Goal: Browse casually: Explore the website without a specific task or goal

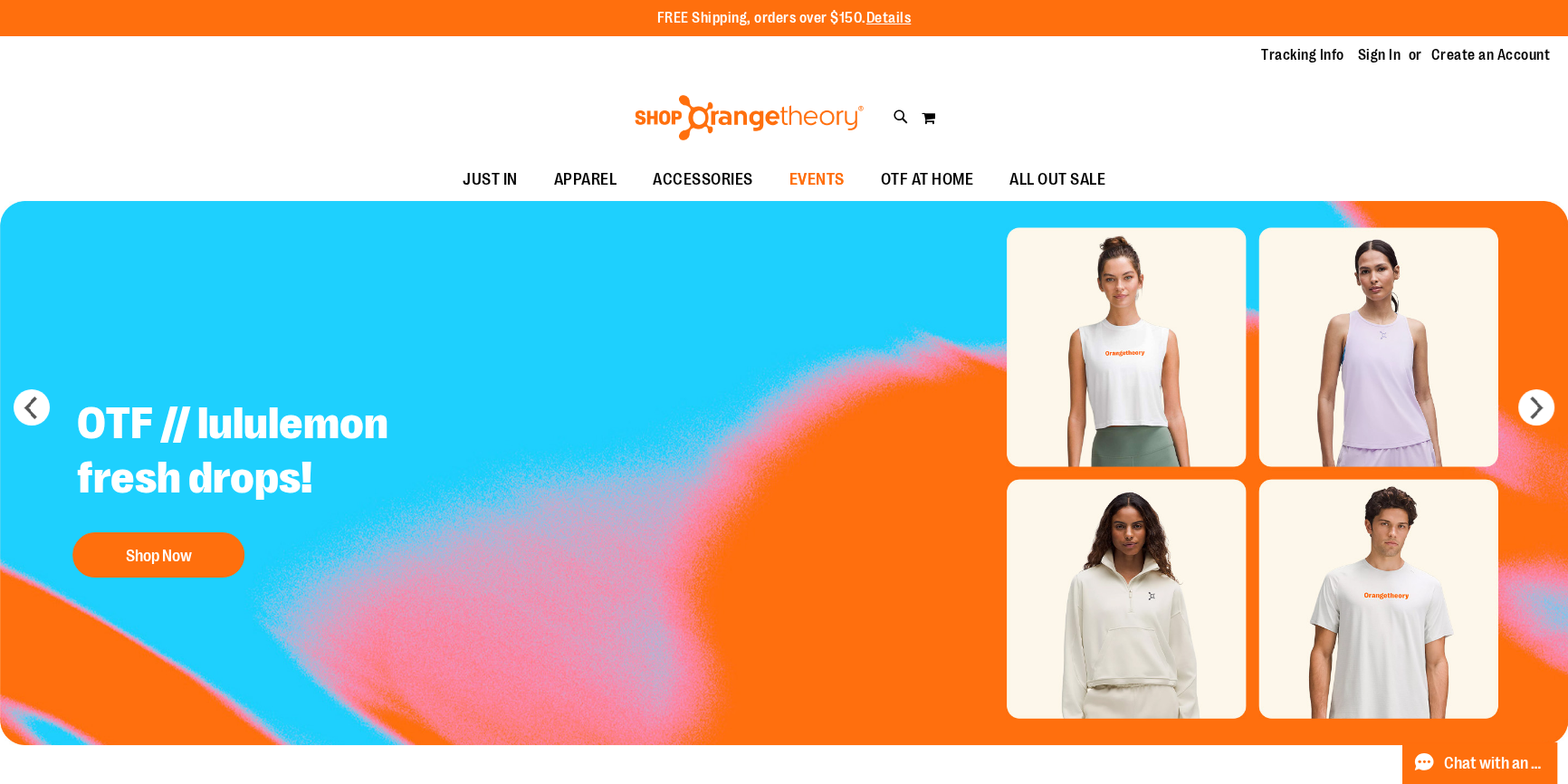
click at [805, 171] on span "EVENTS" at bounding box center [816, 180] width 55 height 41
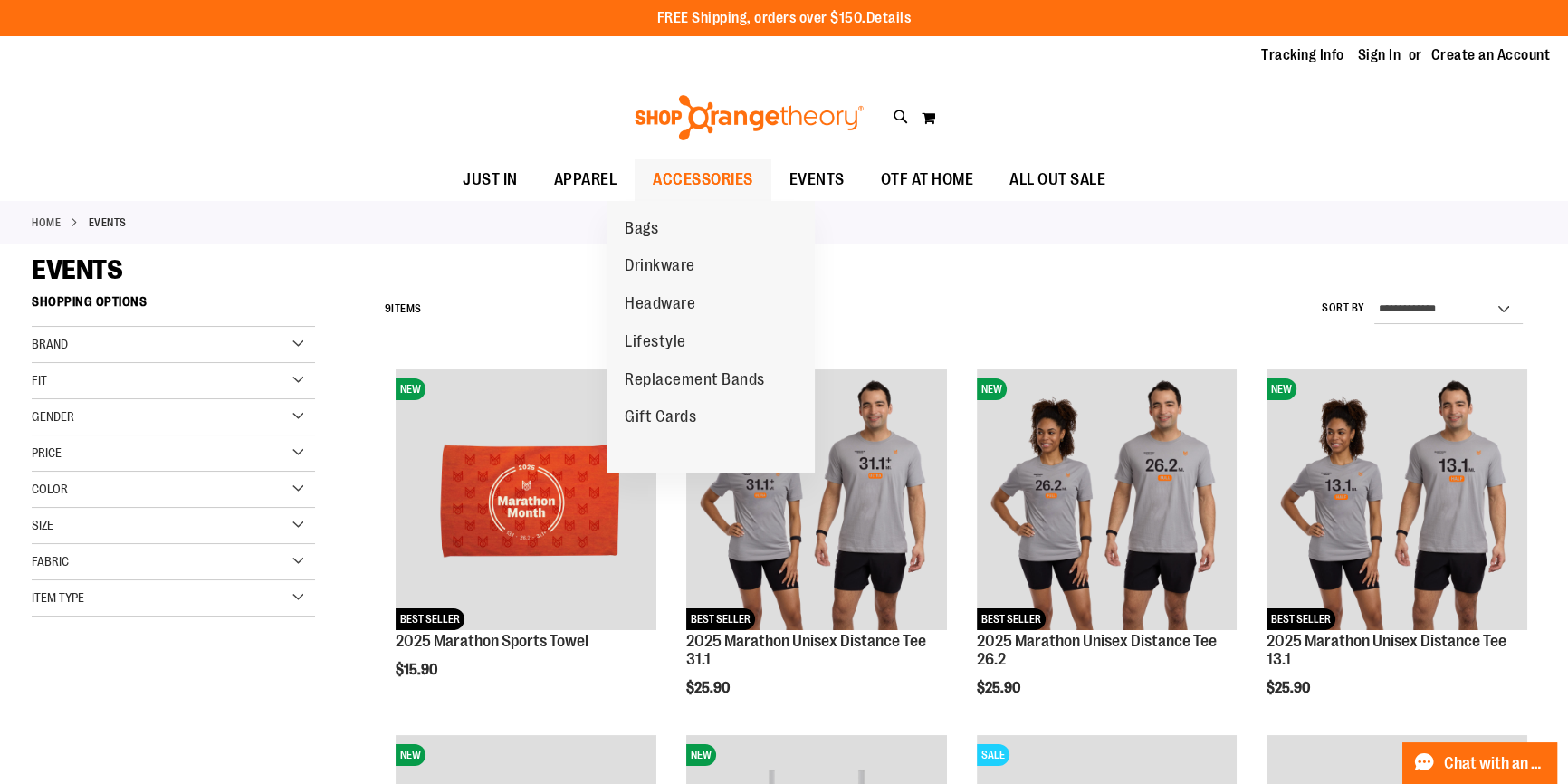
click at [685, 172] on span "ACCESSORIES" at bounding box center [703, 180] width 101 height 41
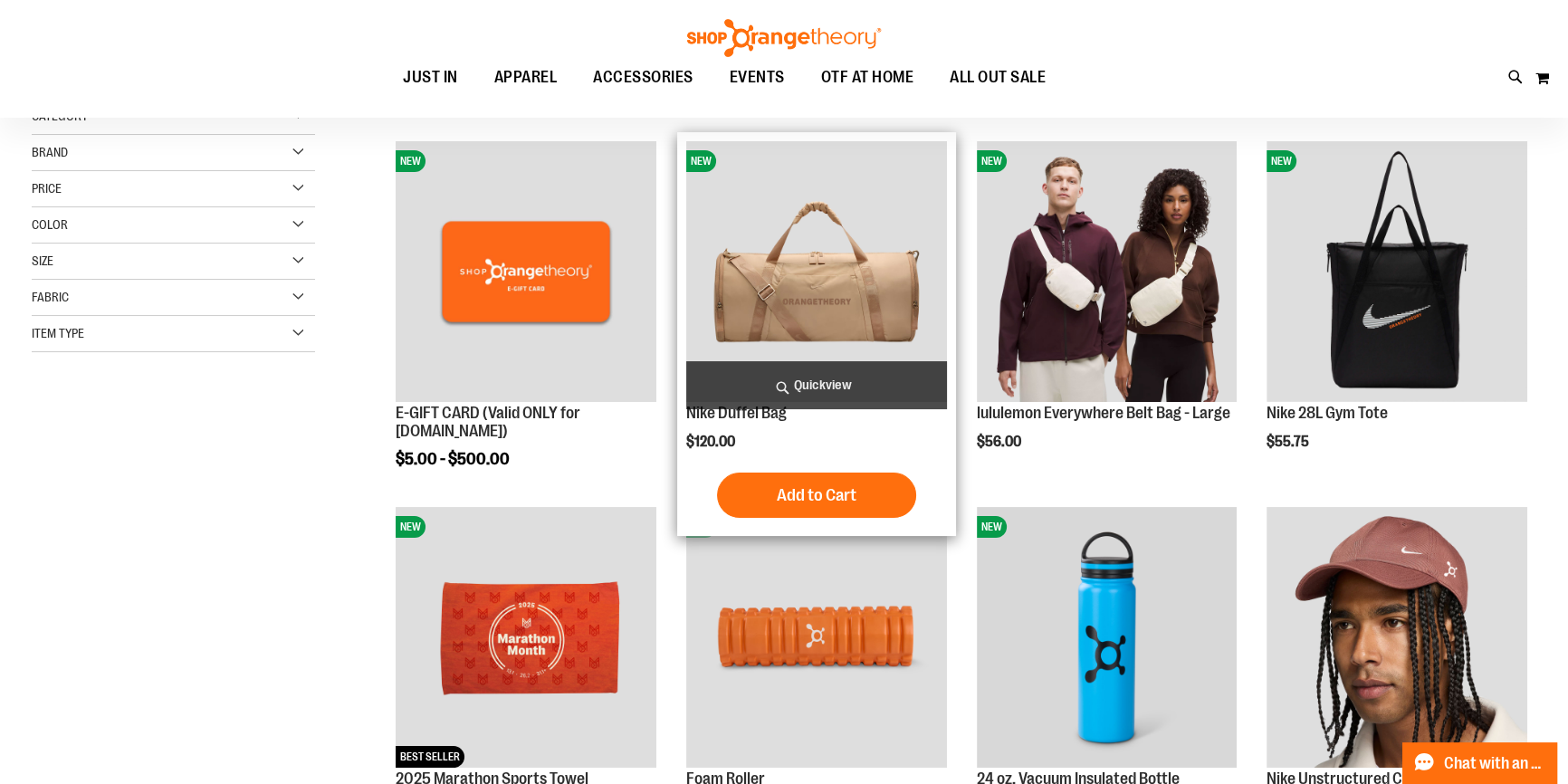
scroll to position [245, 0]
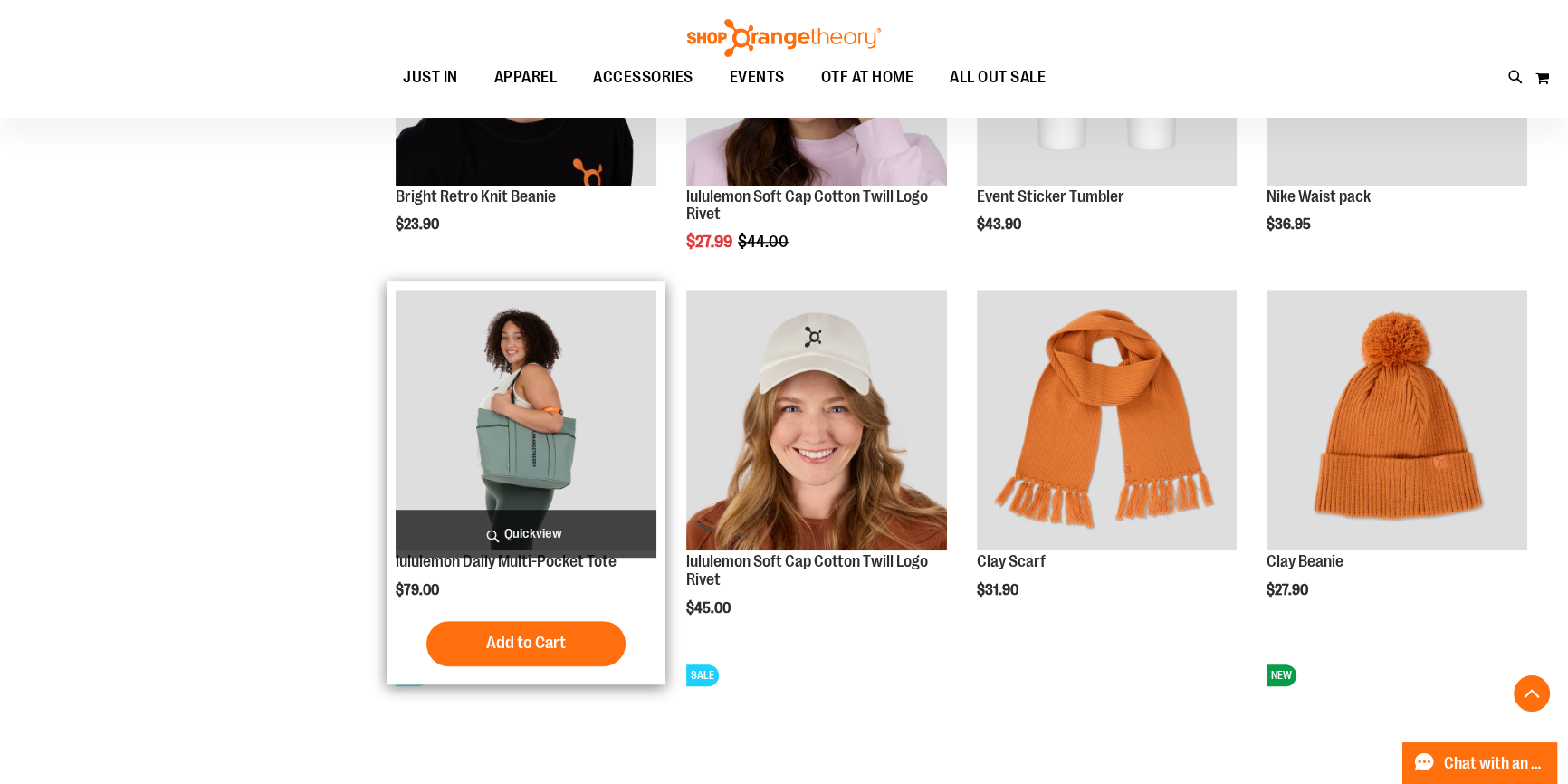
scroll to position [1563, 0]
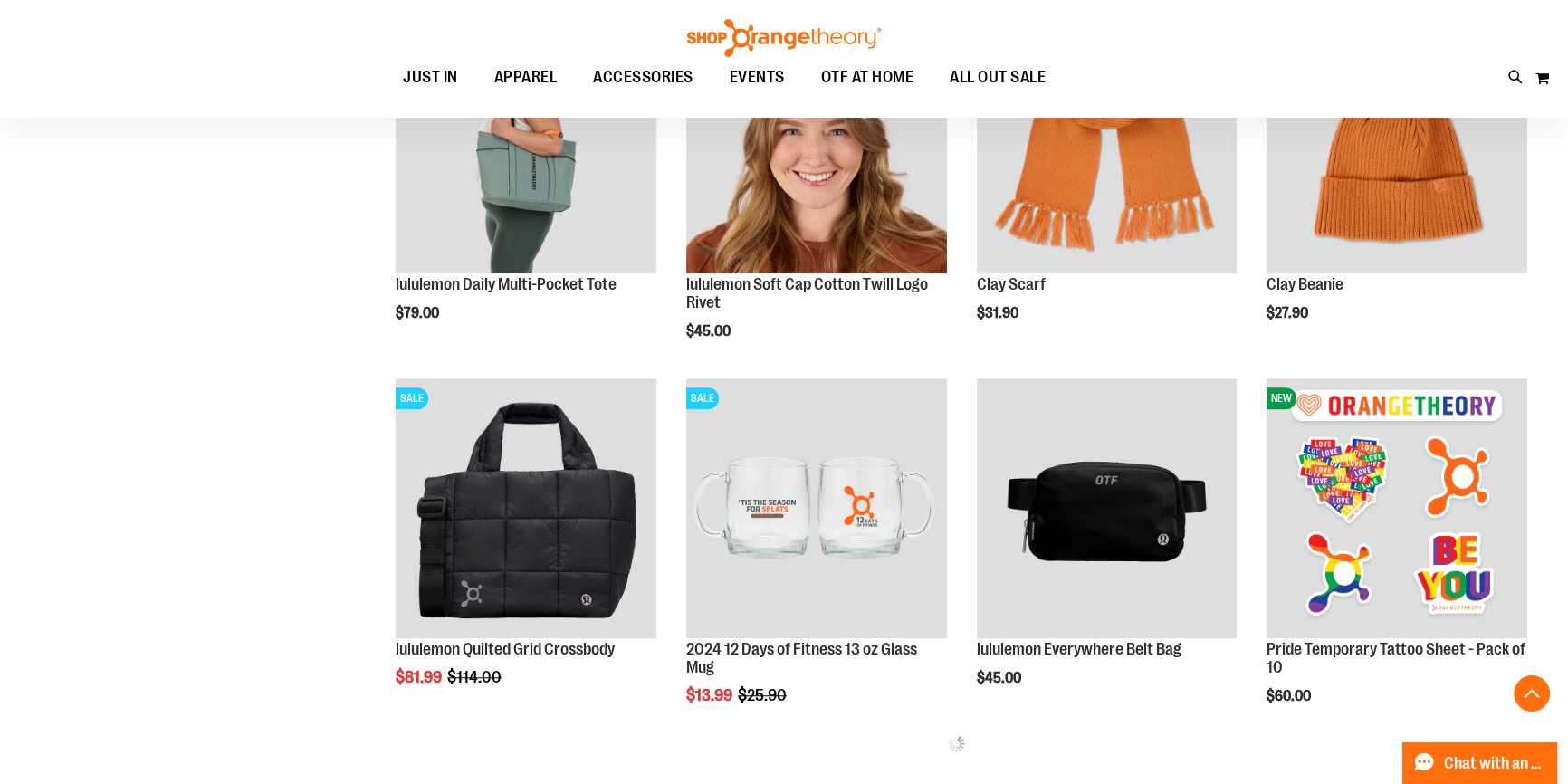
scroll to position [1729, 0]
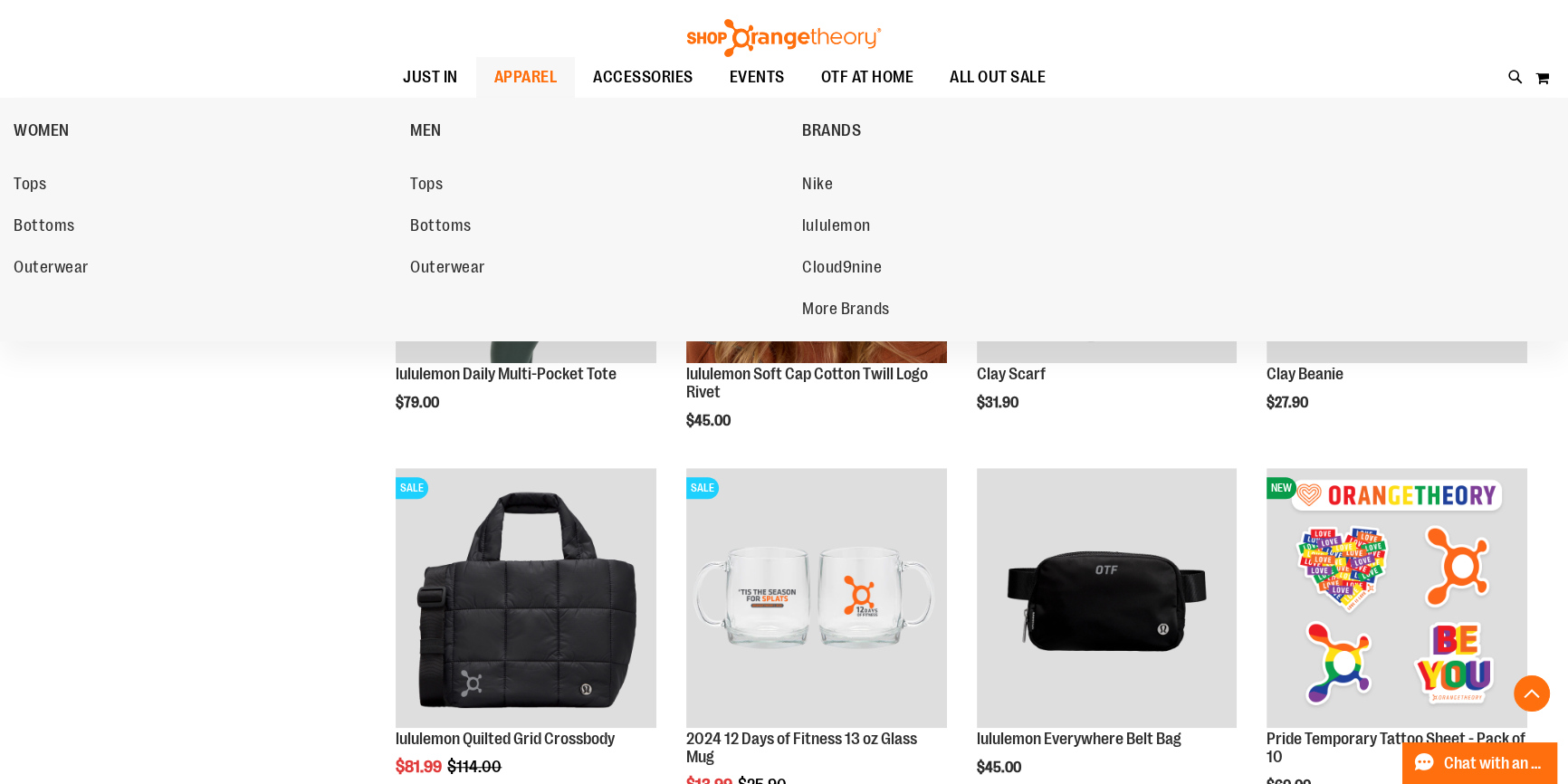
click at [522, 75] on span "APPAREL" at bounding box center [526, 77] width 63 height 41
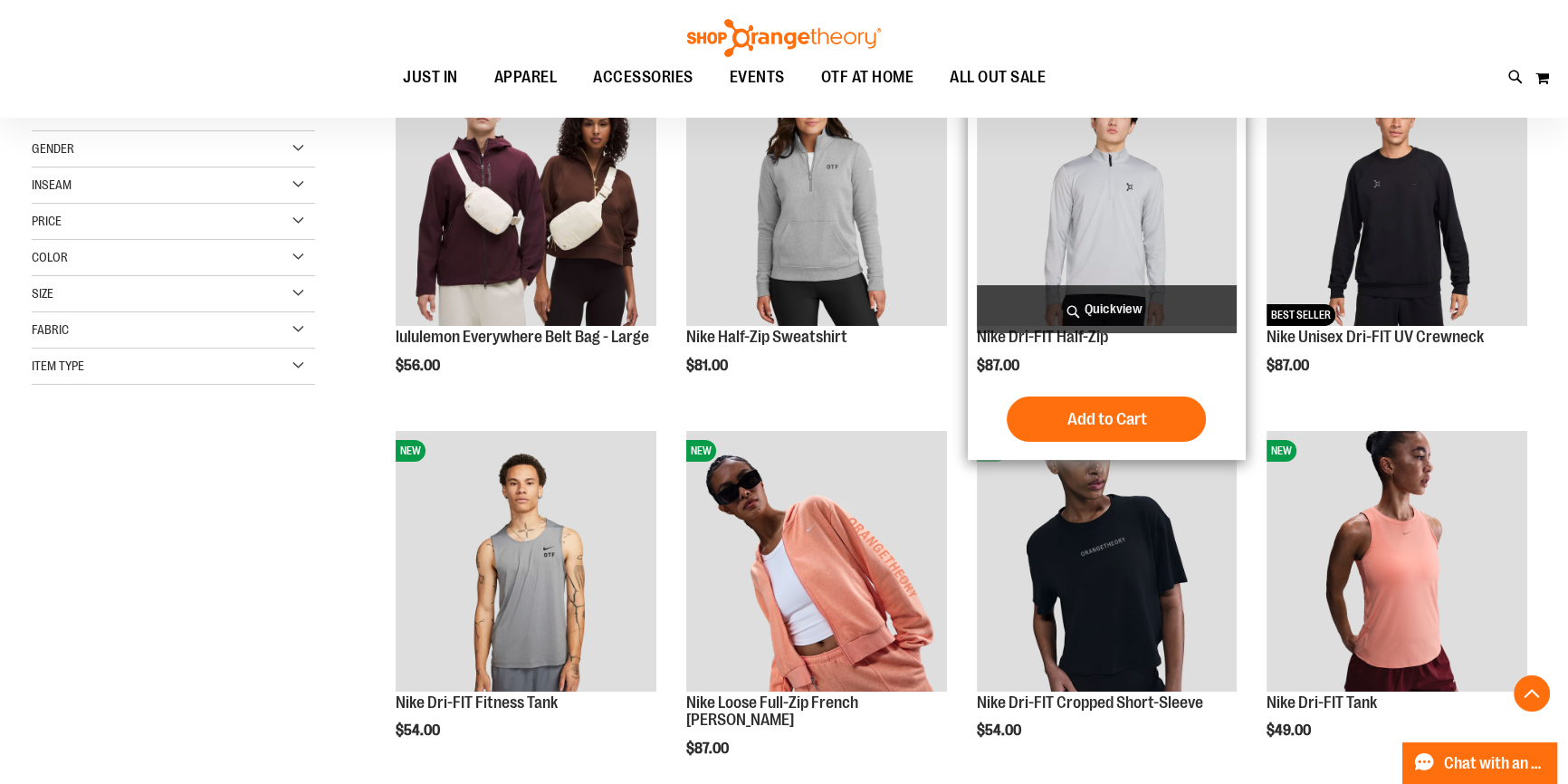
scroll to position [328, 0]
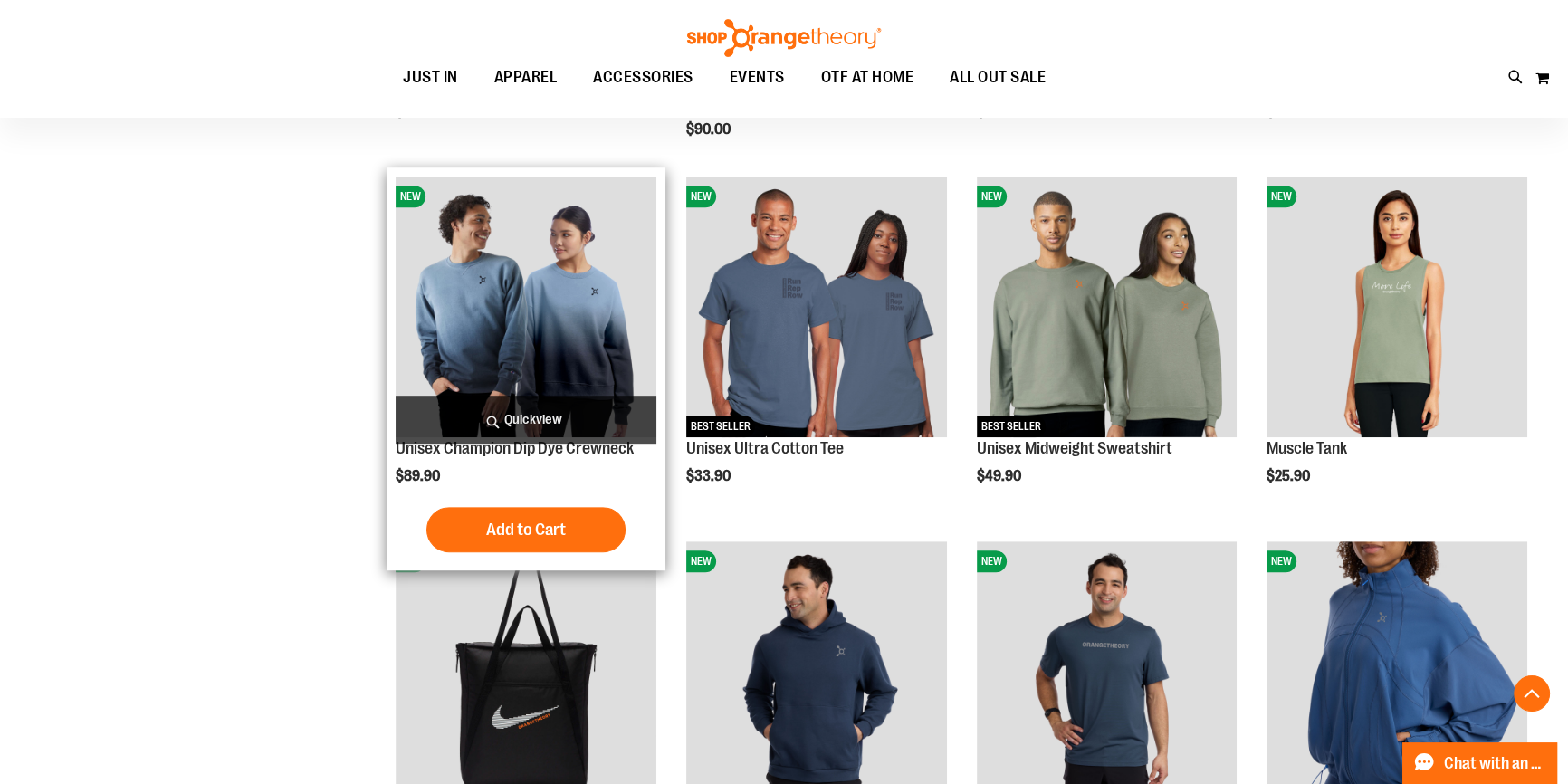
scroll to position [1316, 0]
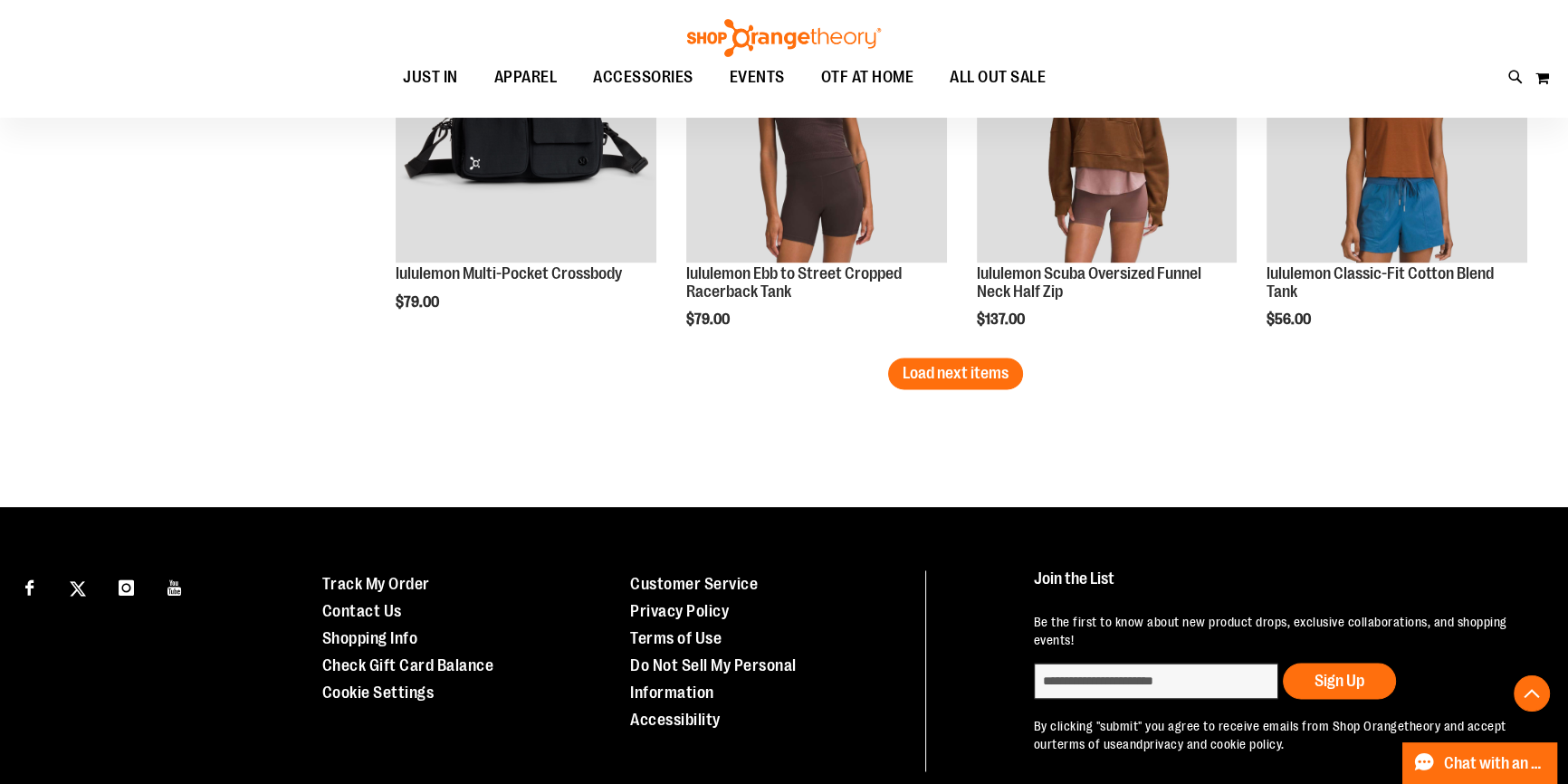
scroll to position [3293, 0]
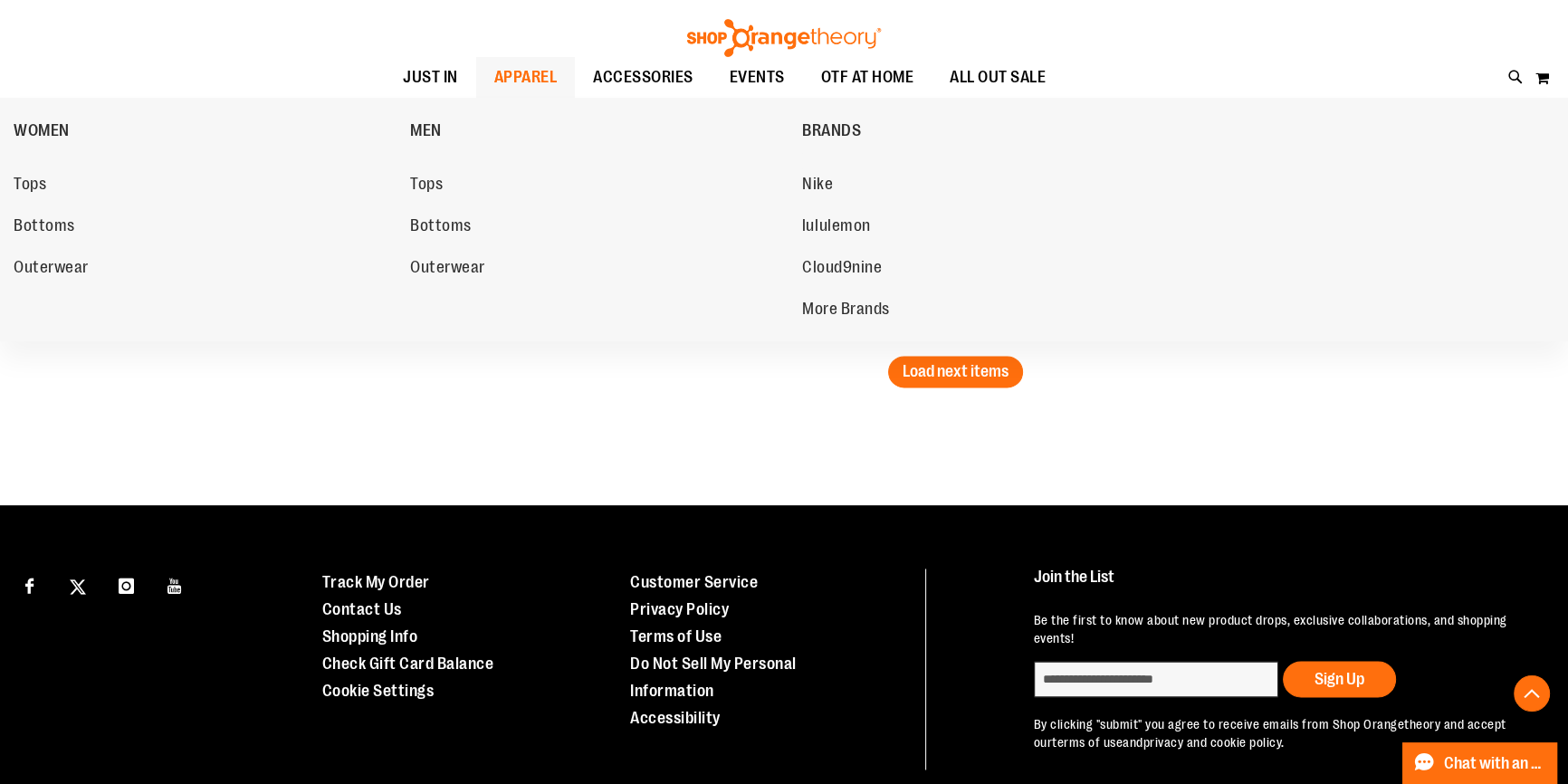
click at [494, 77] on span "APPAREL" at bounding box center [526, 77] width 63 height 41
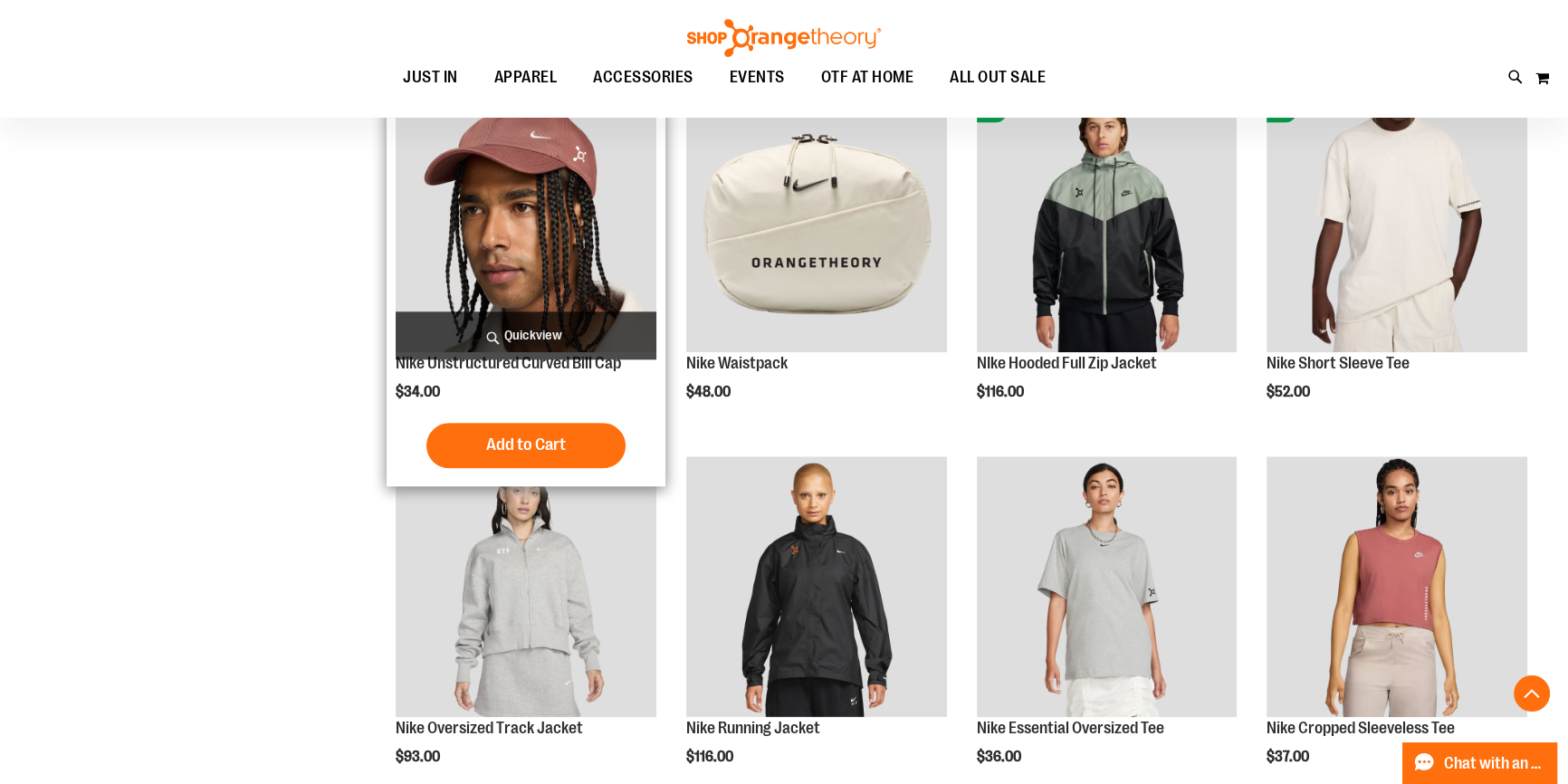
scroll to position [2258, 0]
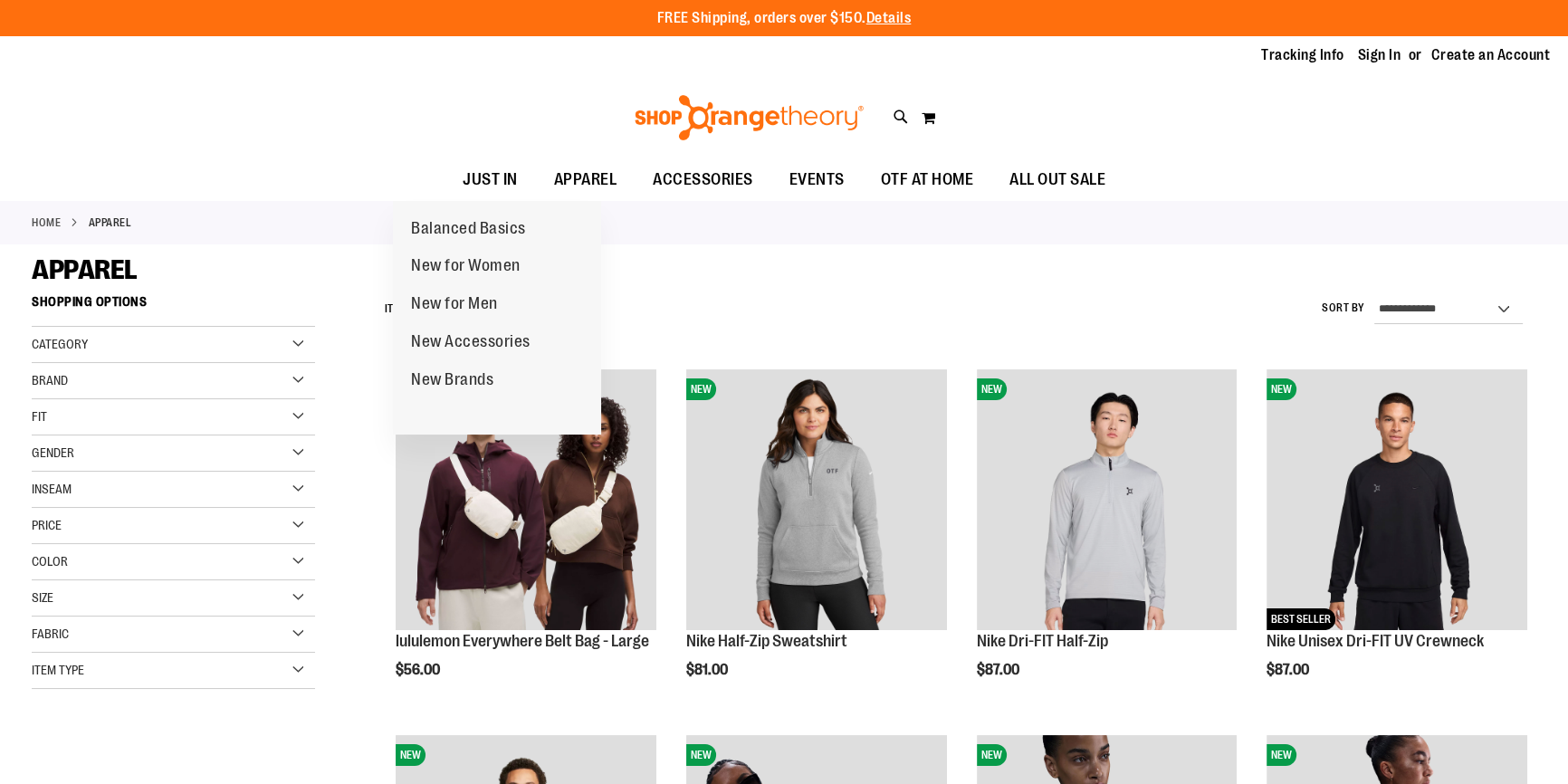
click at [460, 147] on div "Toggle Nav Search Popular Suggestions Advanced Search" at bounding box center [784, 118] width 1568 height 83
click at [463, 176] on span "JUST IN" at bounding box center [490, 180] width 55 height 41
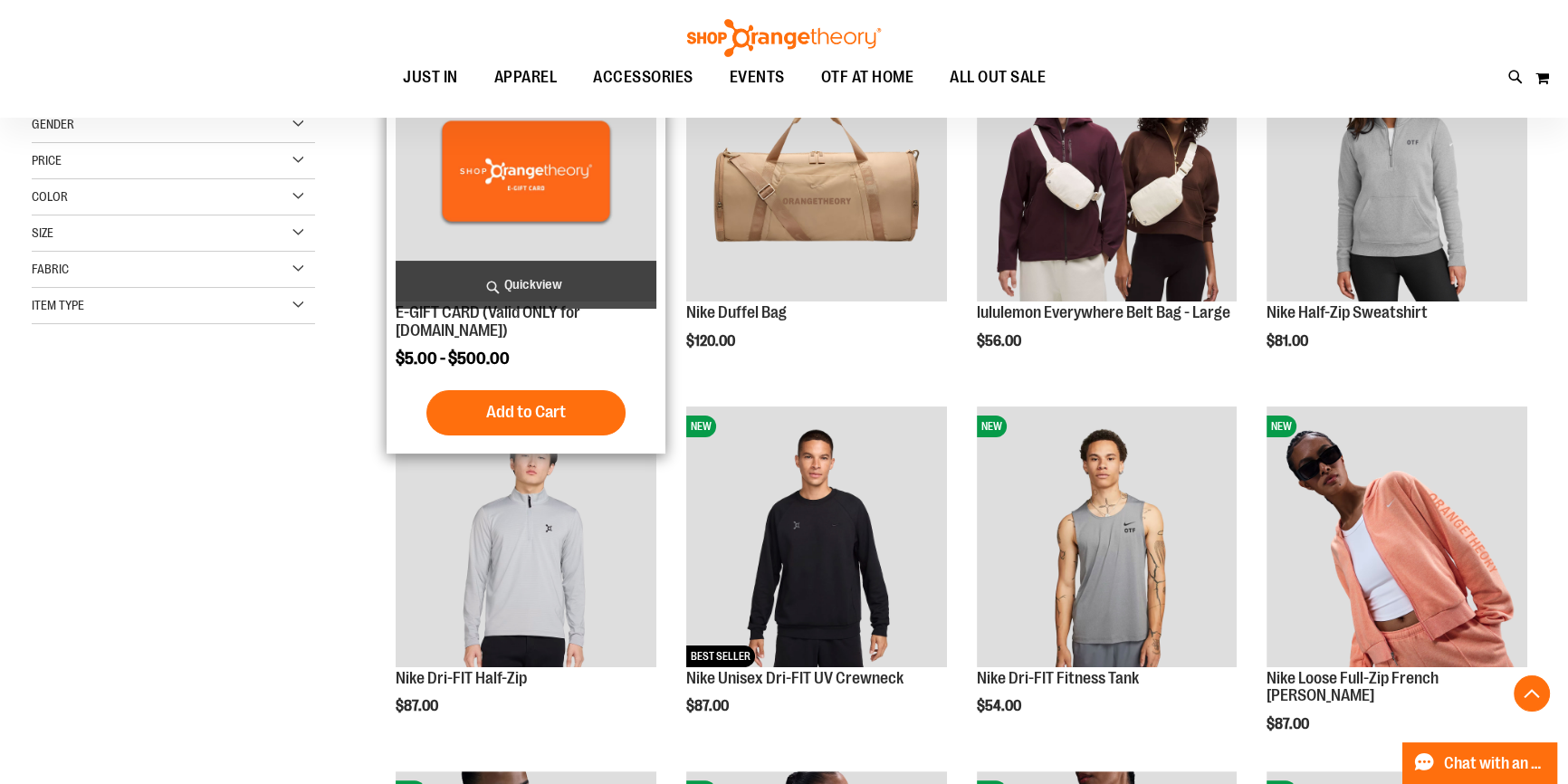
scroll to position [575, 0]
